Goal: Information Seeking & Learning: Find specific page/section

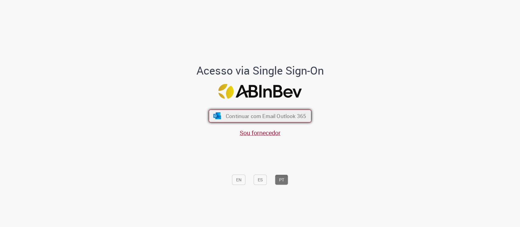
click at [249, 118] on span "Continuar com Email Outlook 365" at bounding box center [266, 115] width 80 height 7
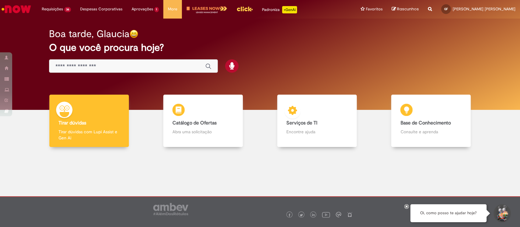
scroll to position [2, 0]
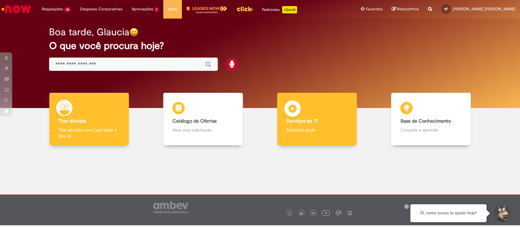
click at [294, 129] on p "Encontre ajuda" at bounding box center [316, 130] width 61 height 6
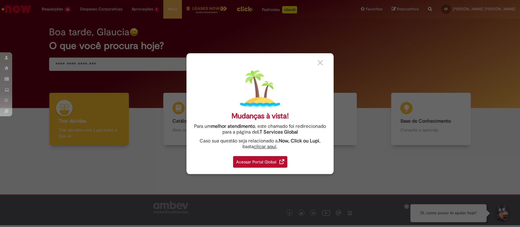
click at [264, 165] on div "Acessar Portal Global" at bounding box center [260, 162] width 54 height 12
